Goal: Information Seeking & Learning: Learn about a topic

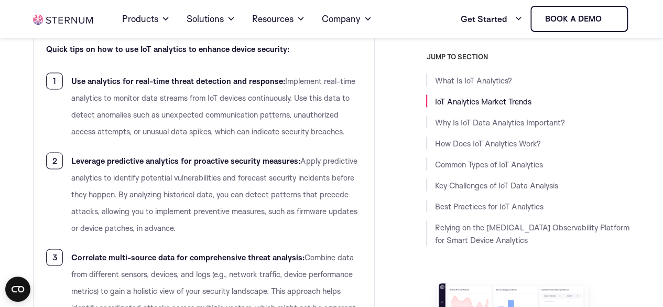
click at [473, 185] on link "Key Challenges of IoT Data Analysis" at bounding box center [495, 185] width 123 height 10
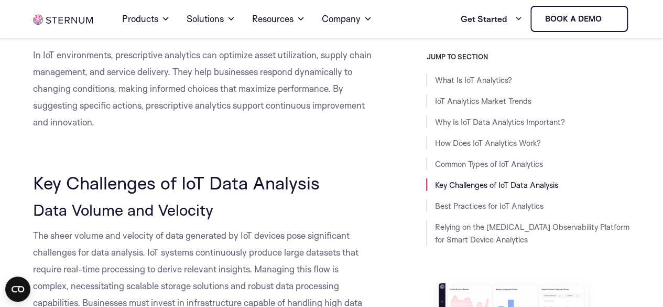
scroll to position [3634, 0]
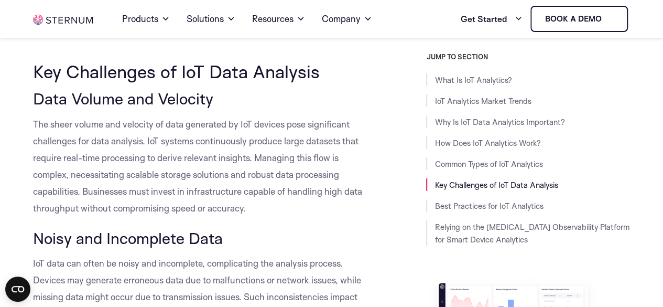
click at [205, 118] on span "The sheer volume and velocity of data generated by IoT devices pose significant…" at bounding box center [197, 165] width 329 height 95
drag, startPoint x: 205, startPoint y: 118, endPoint x: 179, endPoint y: 108, distance: 27.5
click at [179, 118] on span "The sheer volume and velocity of data generated by IoT devices pose significant…" at bounding box center [197, 165] width 329 height 95
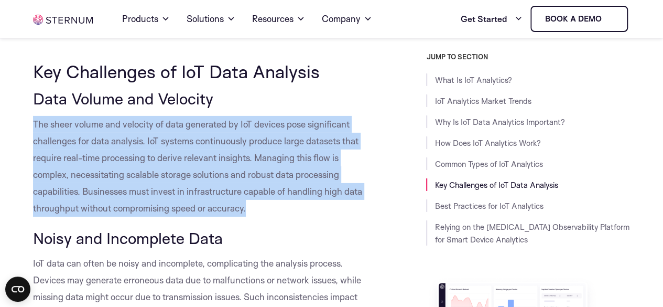
click at [179, 118] on span "The sheer volume and velocity of data generated by IoT devices pose significant…" at bounding box center [197, 165] width 329 height 95
copy div "The sheer volume and velocity of data generated by IoT devices pose significant…"
